Goal: Task Accomplishment & Management: Use online tool/utility

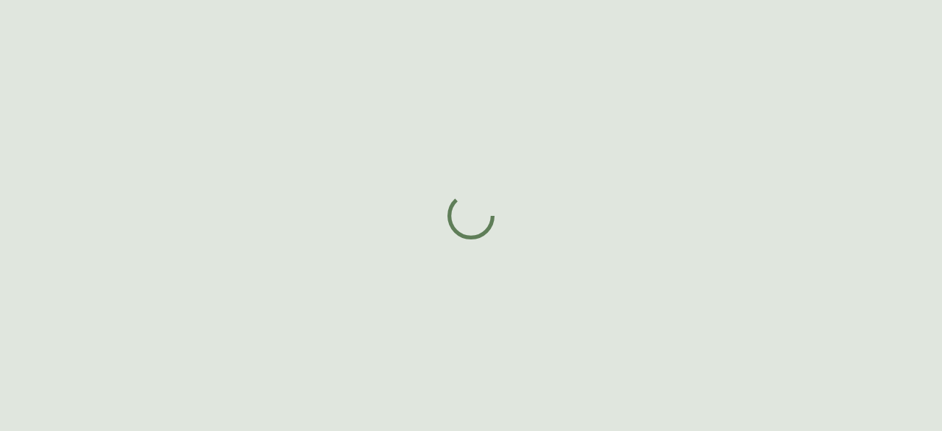
click at [383, 281] on div at bounding box center [471, 215] width 942 height 431
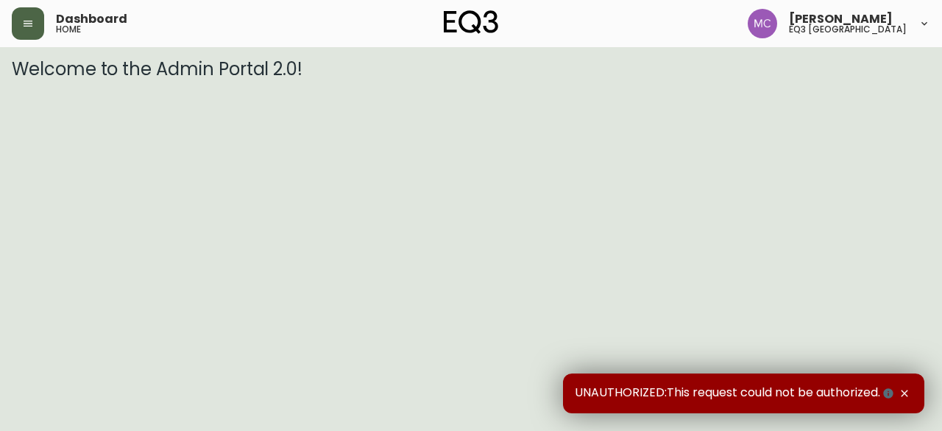
click at [28, 27] on icon "button" at bounding box center [28, 24] width 12 height 12
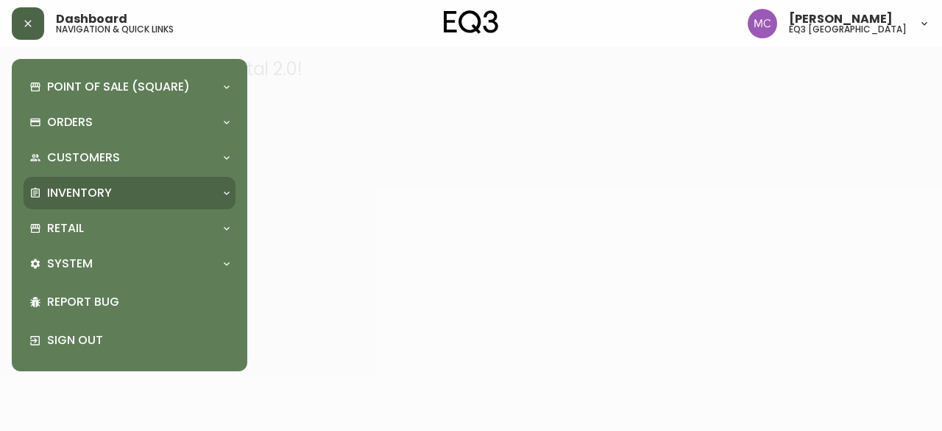
click at [105, 179] on div "Inventory" at bounding box center [130, 193] width 212 height 32
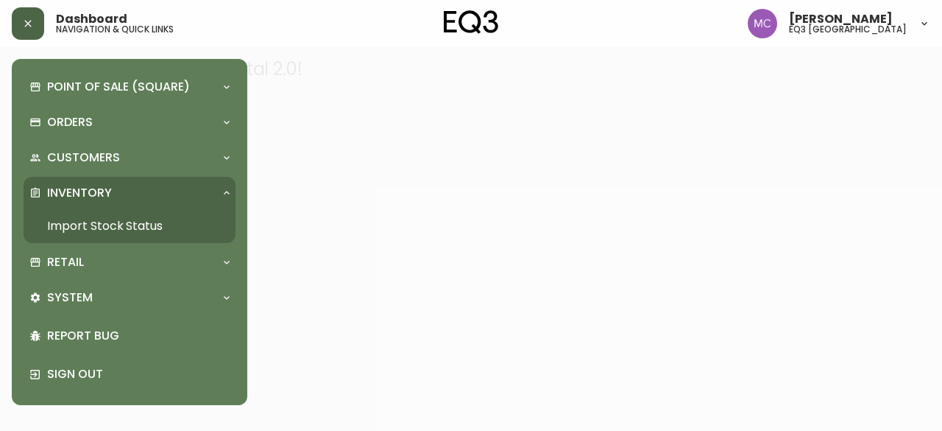
click at [124, 220] on link "Import Stock Status" at bounding box center [130, 226] width 212 height 34
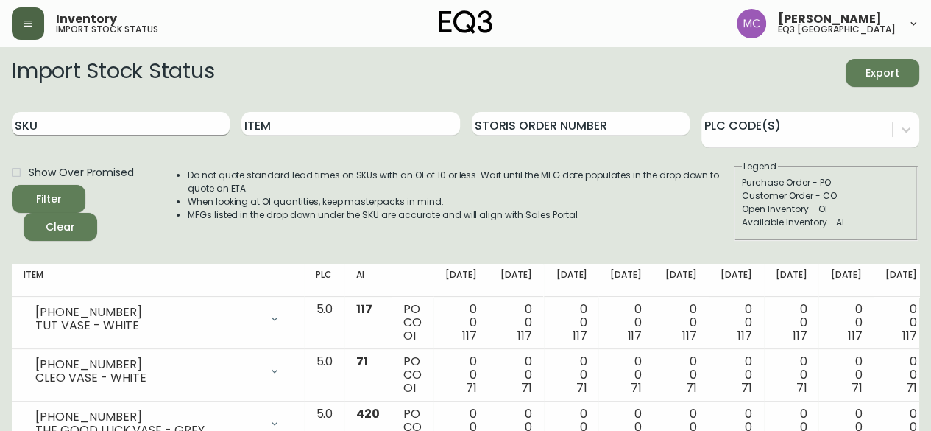
click at [91, 123] on input "SKU" at bounding box center [121, 124] width 218 height 24
paste input "[PHONE_NUMBER]"
type input "[PHONE_NUMBER]"
click at [12, 185] on button "Filter" at bounding box center [49, 199] width 74 height 28
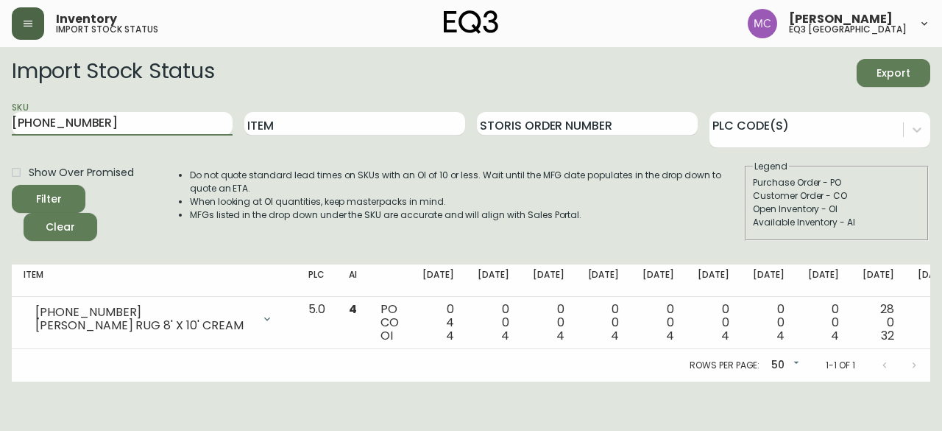
drag, startPoint x: 131, startPoint y: 119, endPoint x: 1, endPoint y: 121, distance: 129.6
click at [1, 121] on main "Import Stock Status Export SKU [PHONE_NUMBER] Item Storis Order Number PLC Code…" at bounding box center [471, 214] width 942 height 334
paste input "[PHONE_NUMBER]"
type input "[PHONE_NUMBER]"
click at [12, 185] on button "Filter" at bounding box center [49, 199] width 74 height 28
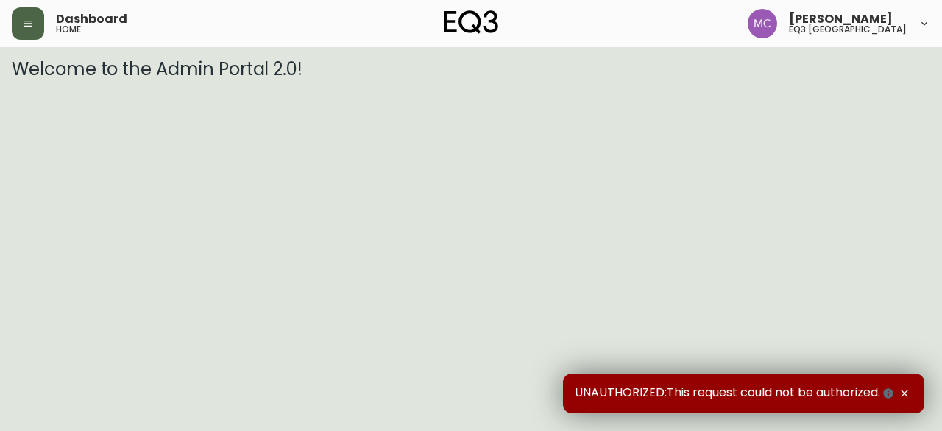
click at [27, 39] on button "button" at bounding box center [28, 23] width 32 height 32
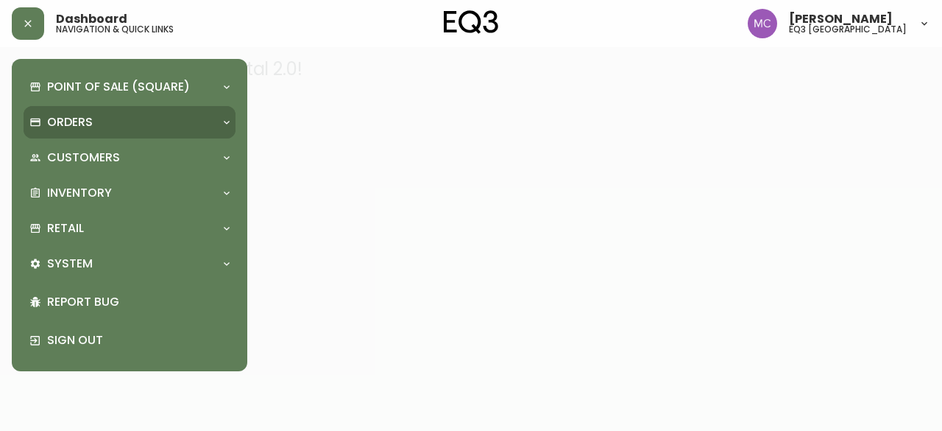
click at [74, 130] on p "Orders" at bounding box center [70, 122] width 46 height 16
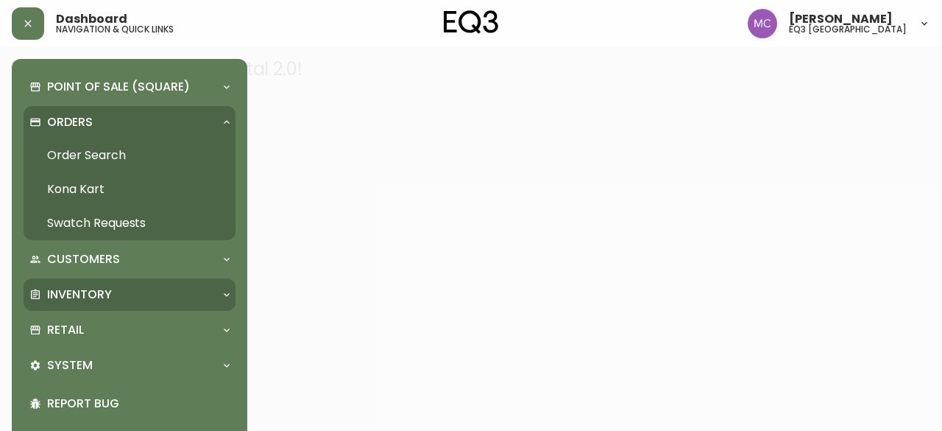
click at [85, 288] on p "Inventory" at bounding box center [79, 294] width 65 height 16
